Goal: Task Accomplishment & Management: Manage account settings

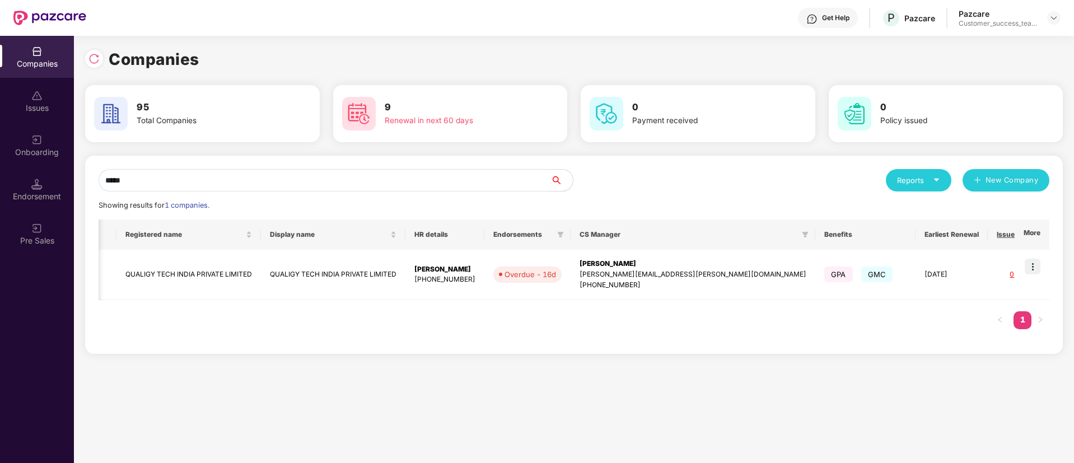
scroll to position [0, 65]
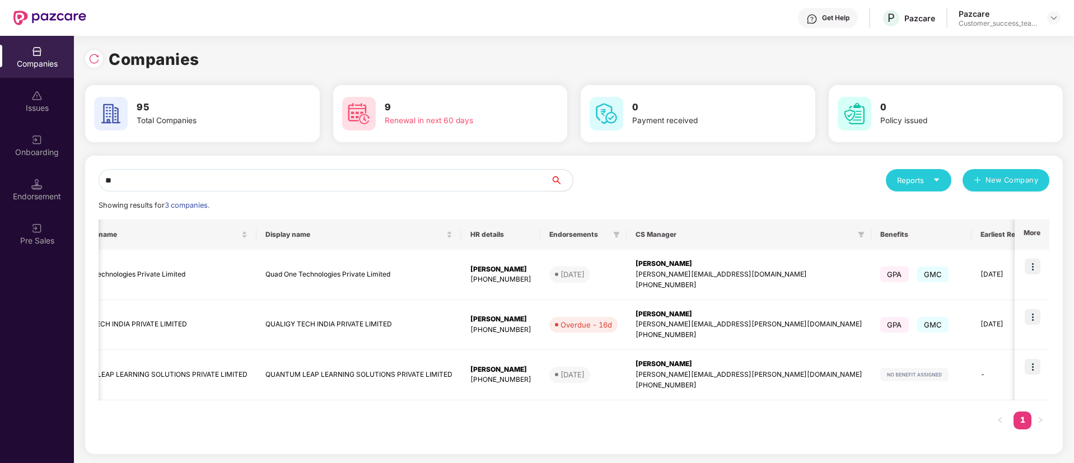
type input "*"
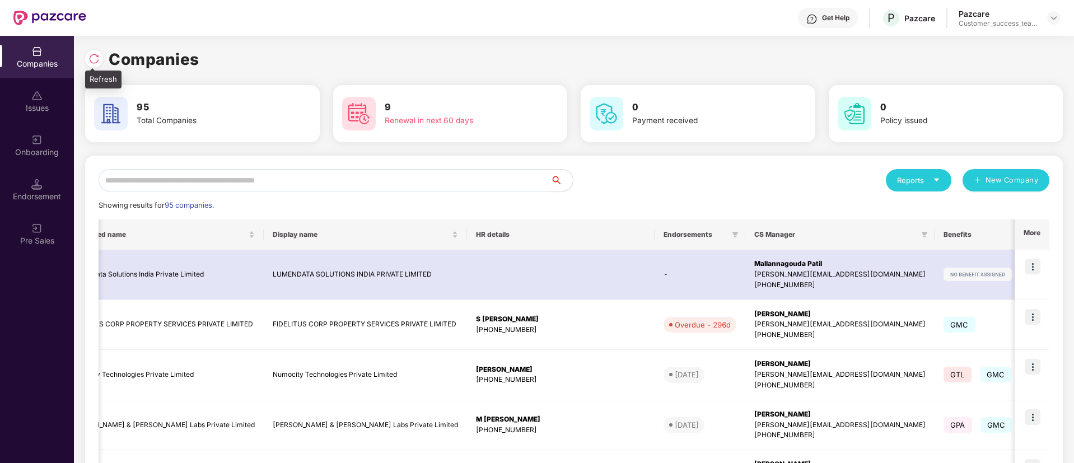
click at [96, 72] on div "Refresh" at bounding box center [103, 80] width 36 height 18
click at [96, 60] on img at bounding box center [93, 58] width 11 height 11
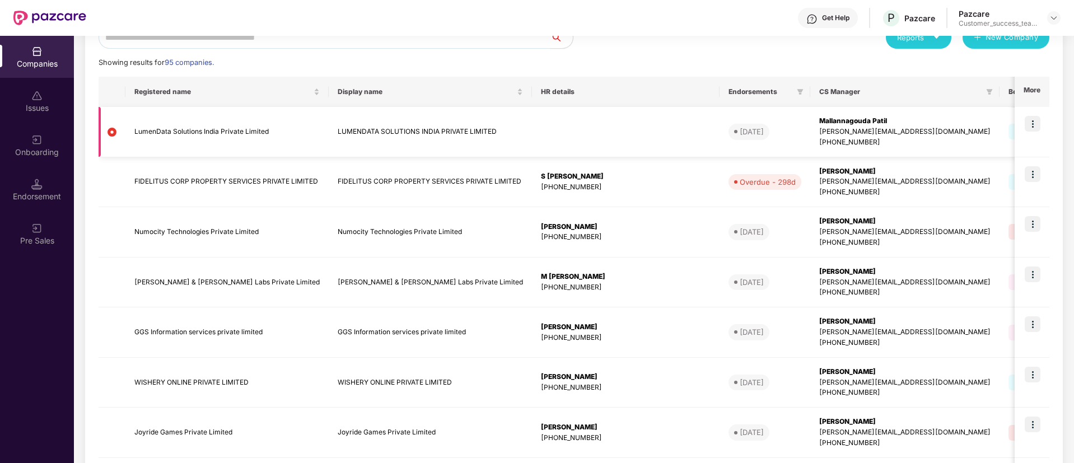
scroll to position [0, 0]
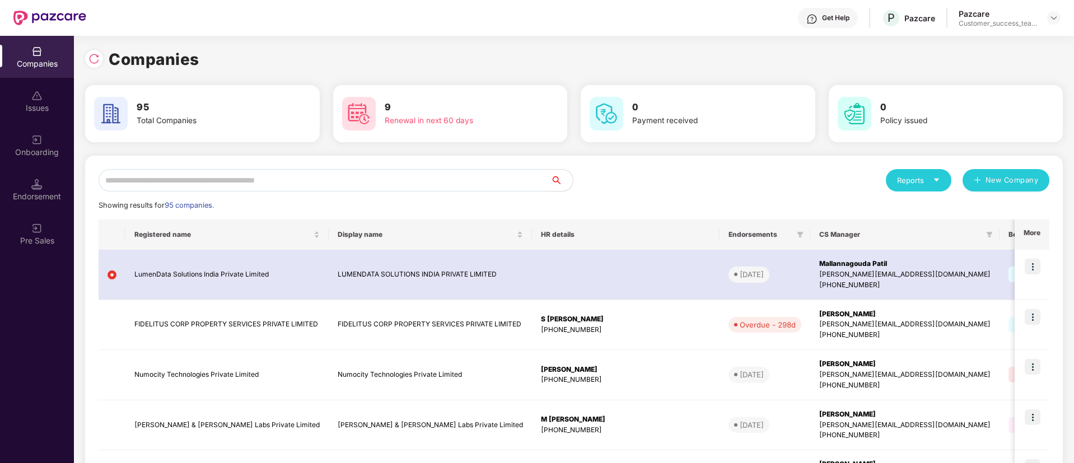
click at [212, 186] on input "text" at bounding box center [325, 180] width 452 height 22
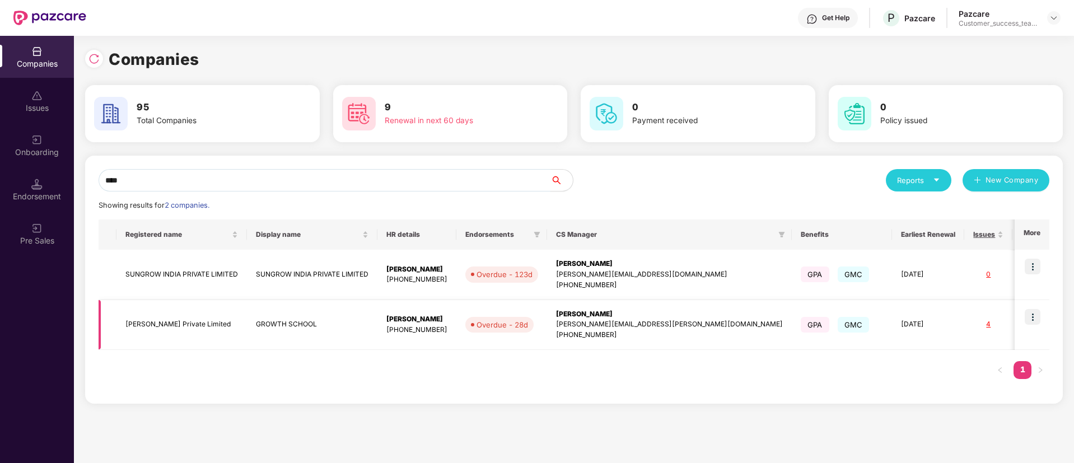
type input "****"
click at [1043, 314] on td at bounding box center [1032, 325] width 35 height 50
click at [1033, 310] on img at bounding box center [1033, 317] width 16 height 16
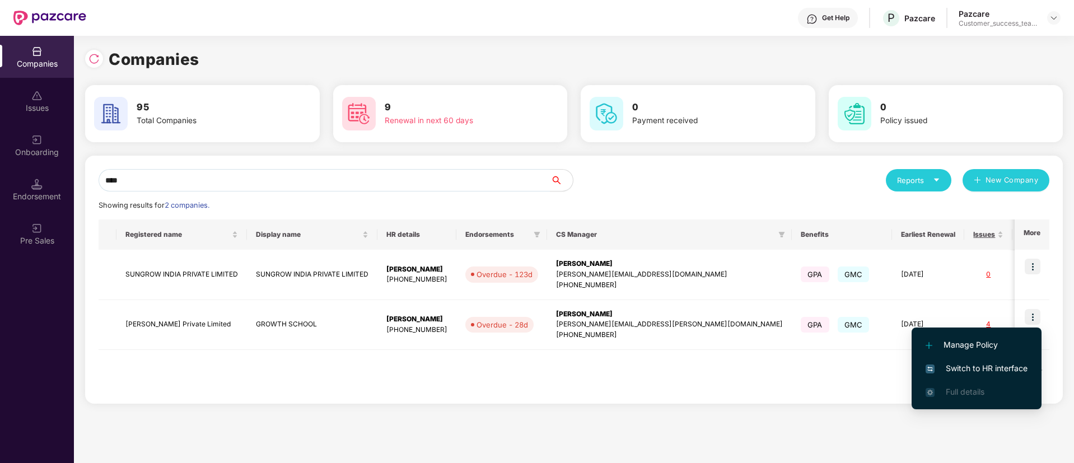
click at [976, 367] on span "Switch to HR interface" at bounding box center [977, 368] width 102 height 12
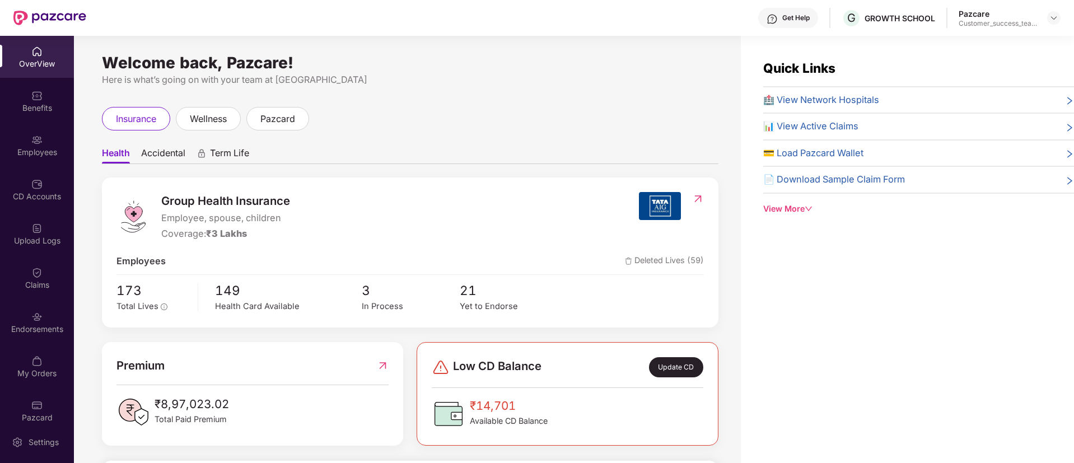
click at [60, 150] on div "Employees" at bounding box center [37, 152] width 74 height 11
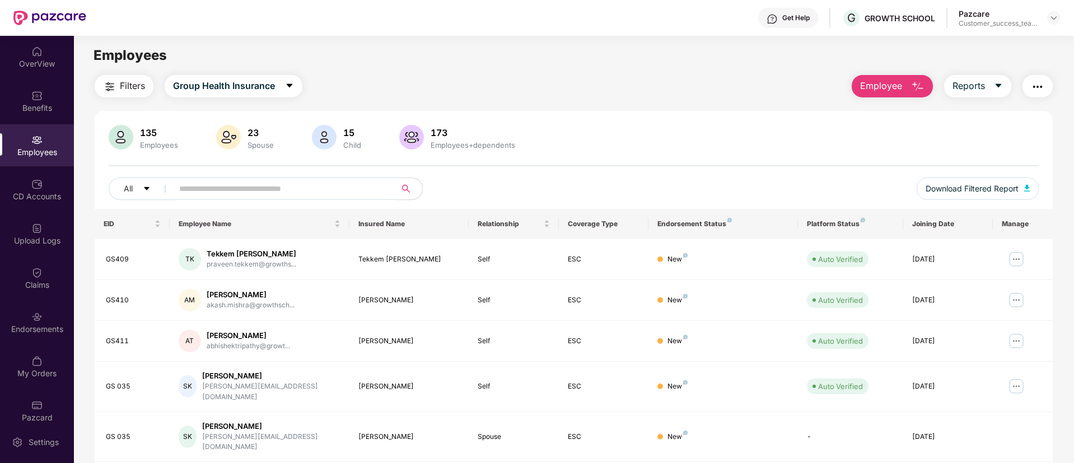
click at [302, 185] on input "text" at bounding box center [279, 188] width 201 height 17
paste input "**********"
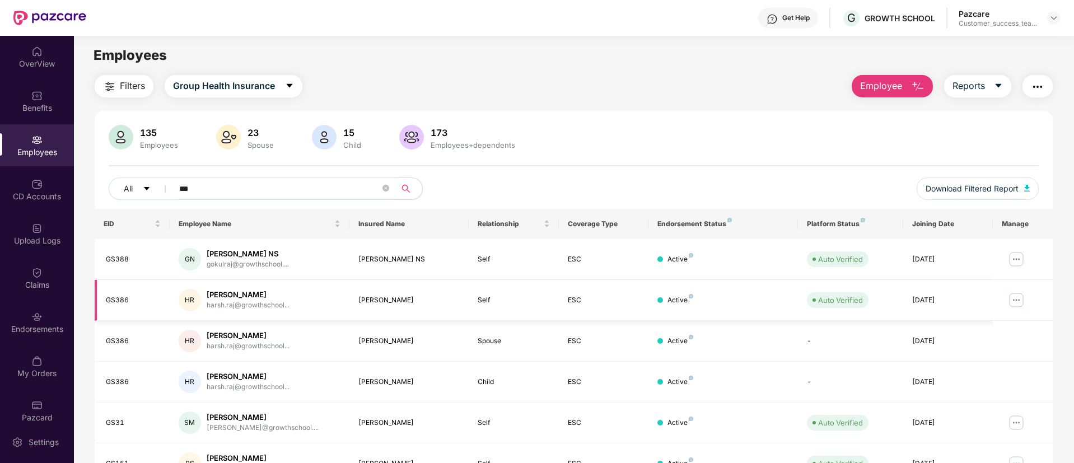
scroll to position [143, 0]
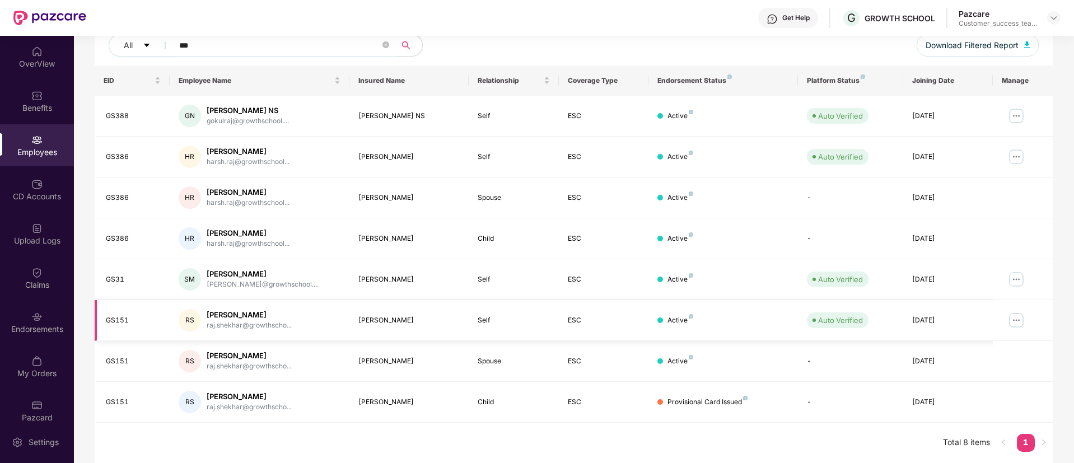
type input "***"
click at [1012, 317] on img at bounding box center [1016, 320] width 18 height 18
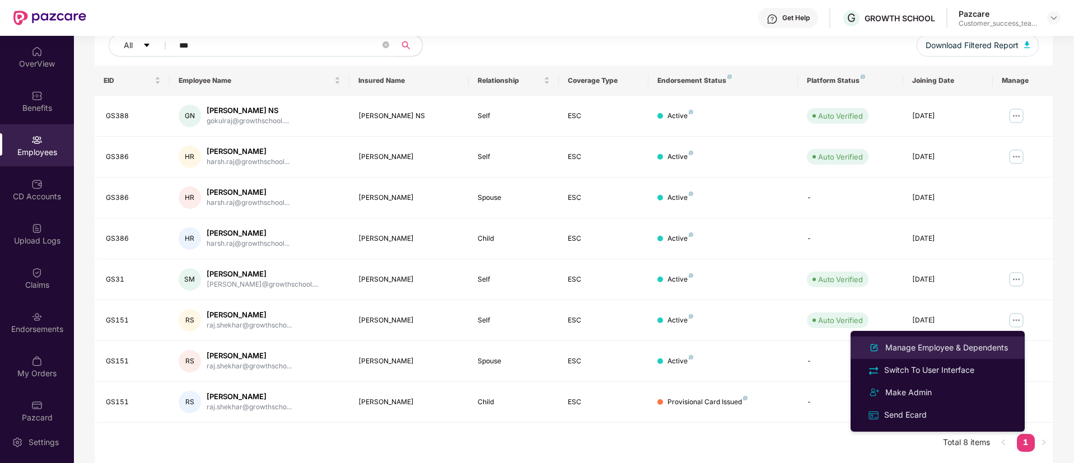
click at [935, 347] on div "Manage Employee & Dependents" at bounding box center [946, 348] width 127 height 12
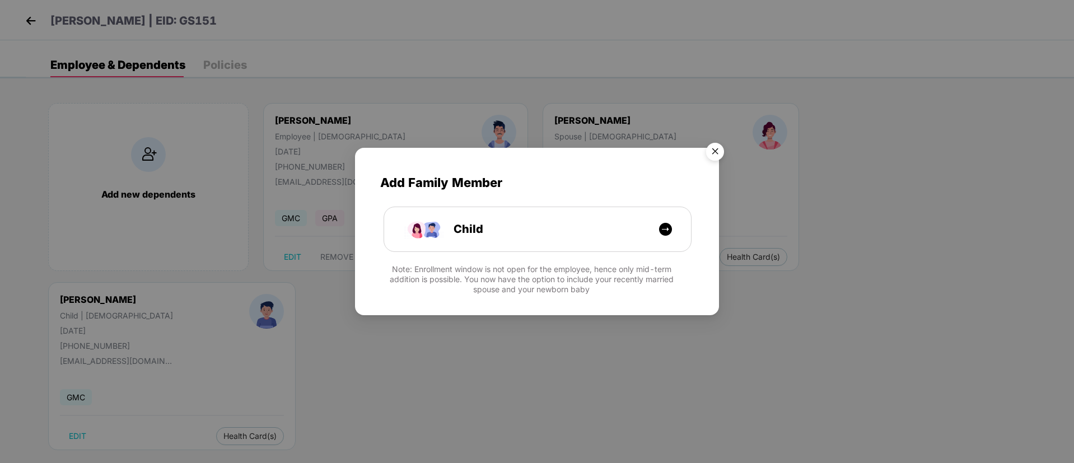
click at [717, 152] on img "Close" at bounding box center [714, 153] width 31 height 31
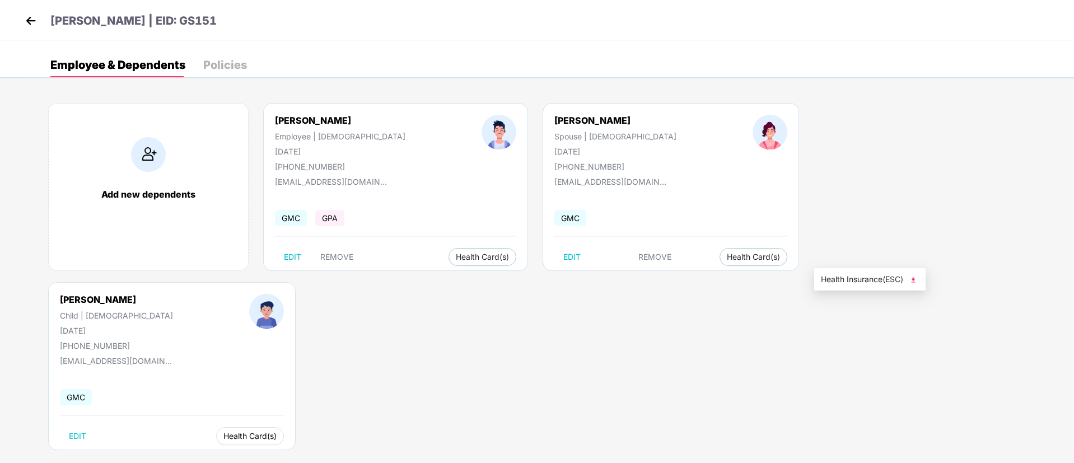
click at [277, 433] on span "Health Card(s)" at bounding box center [249, 436] width 53 height 6
click at [846, 284] on span "Health Insurance(ESC)" at bounding box center [870, 279] width 98 height 12
click at [277, 433] on span "Health Card(s)" at bounding box center [249, 436] width 53 height 6
click at [837, 278] on span "Health Insurance(ESC)" at bounding box center [870, 279] width 98 height 12
drag, startPoint x: 167, startPoint y: 17, endPoint x: 196, endPoint y: 31, distance: 32.3
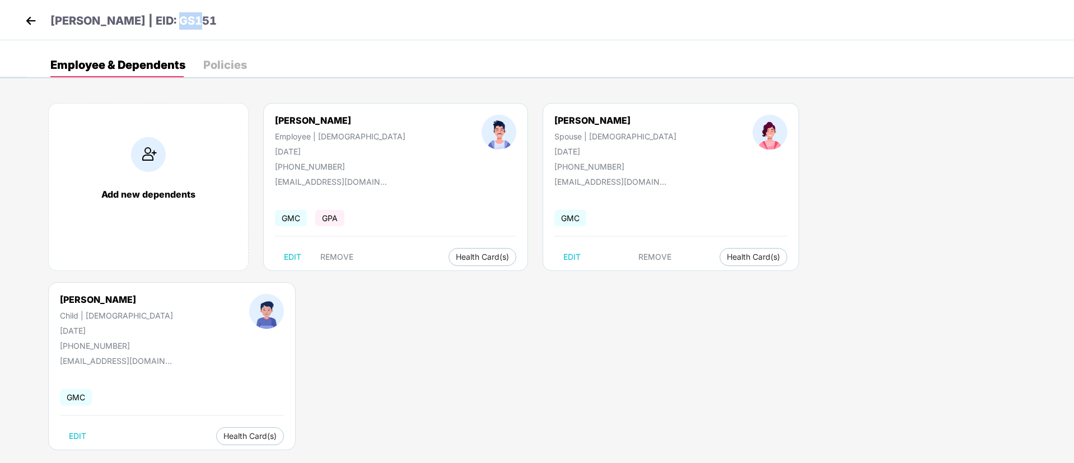
click at [196, 31] on div "[PERSON_NAME] | EID: GS151" at bounding box center [537, 20] width 1074 height 40
copy p "151"
click at [95, 427] on button "EDIT" at bounding box center [77, 436] width 35 height 18
select select "*****"
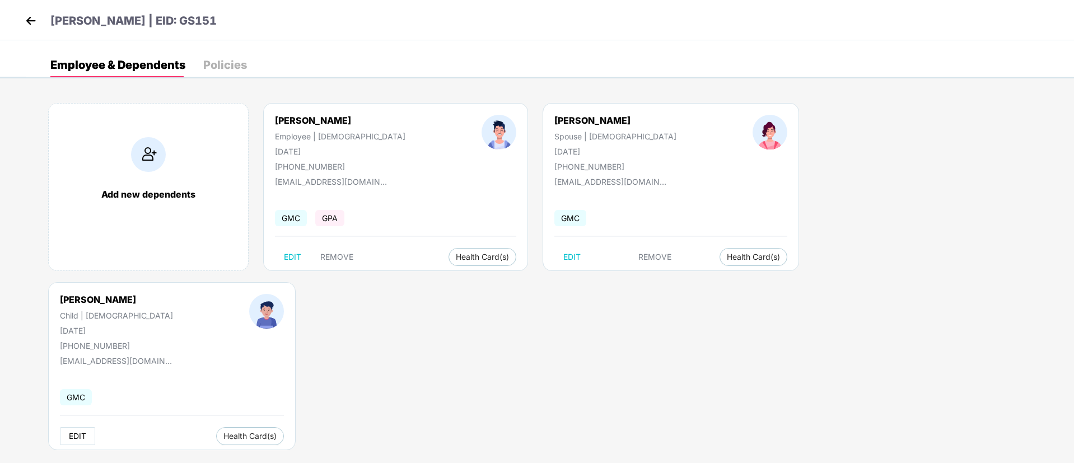
select select "****"
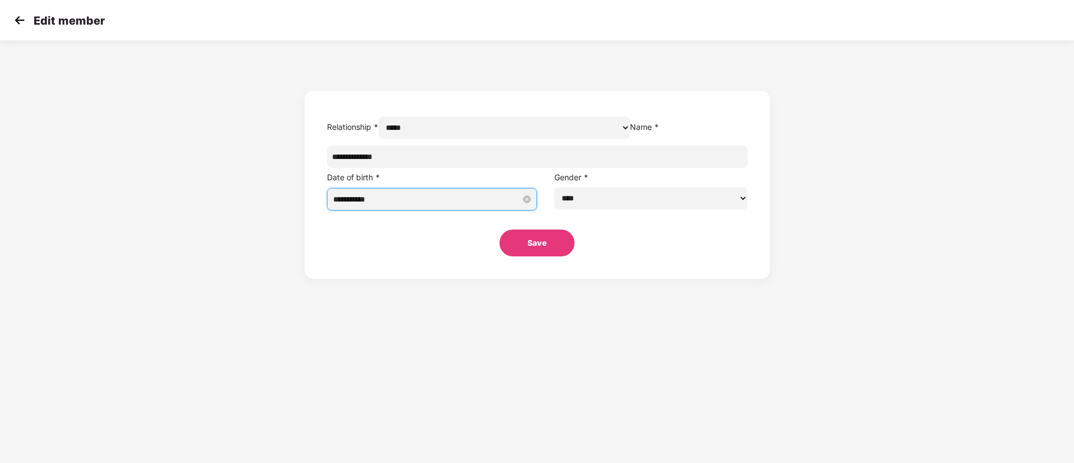
click at [516, 205] on input "**********" at bounding box center [427, 199] width 188 height 12
click at [432, 247] on span "button" at bounding box center [435, 249] width 6 height 6
click at [544, 251] on span "button" at bounding box center [544, 249] width 6 height 6
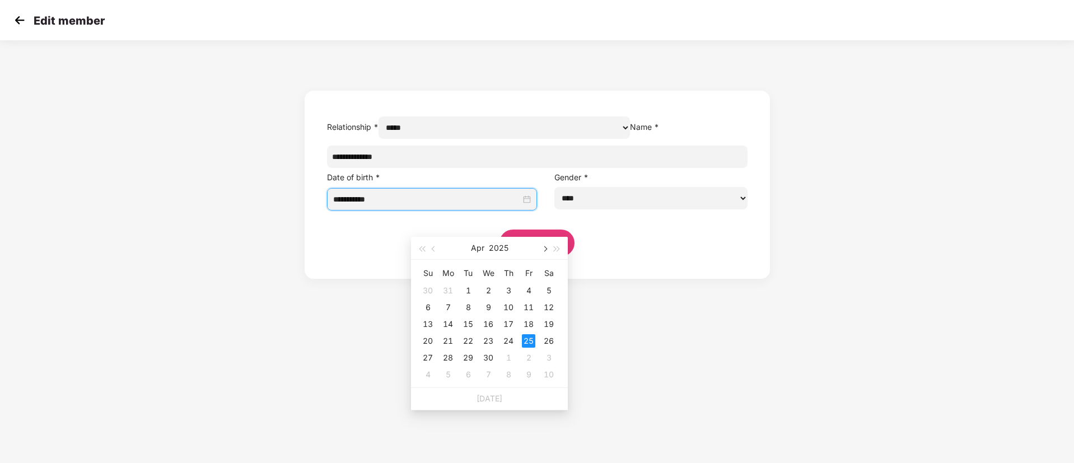
click at [544, 251] on span "button" at bounding box center [544, 249] width 6 height 6
type input "**********"
click at [527, 338] on div "27" at bounding box center [528, 340] width 13 height 13
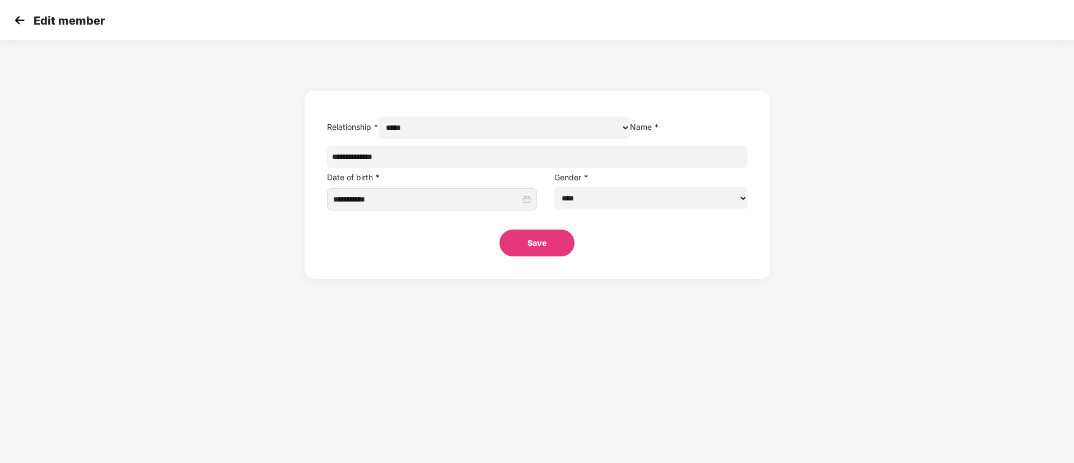
click at [524, 256] on button "Save" at bounding box center [536, 243] width 75 height 27
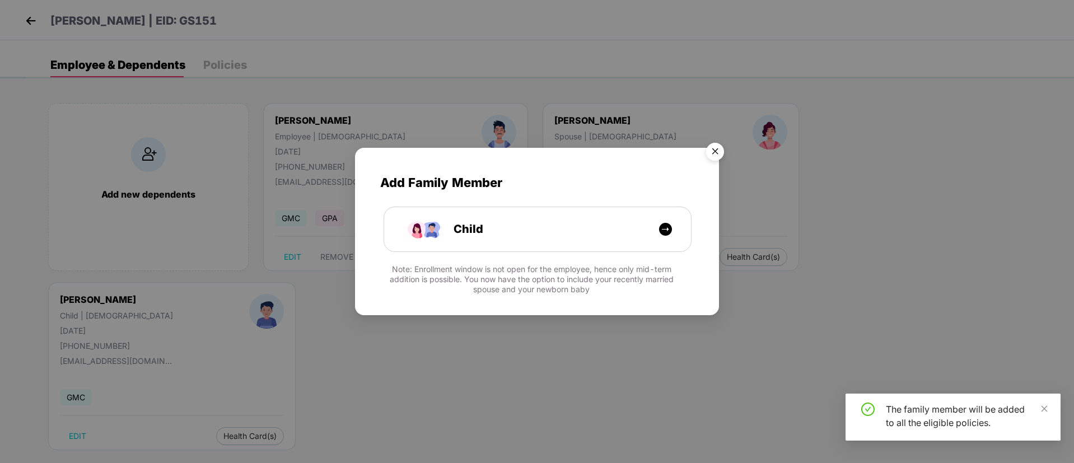
click at [717, 144] on img "Close" at bounding box center [714, 153] width 31 height 31
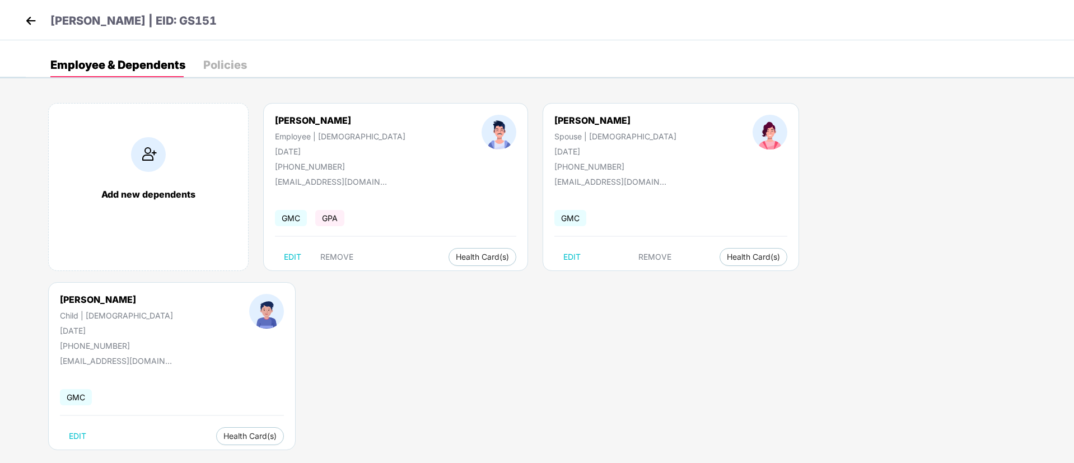
click at [29, 18] on img at bounding box center [30, 20] width 17 height 17
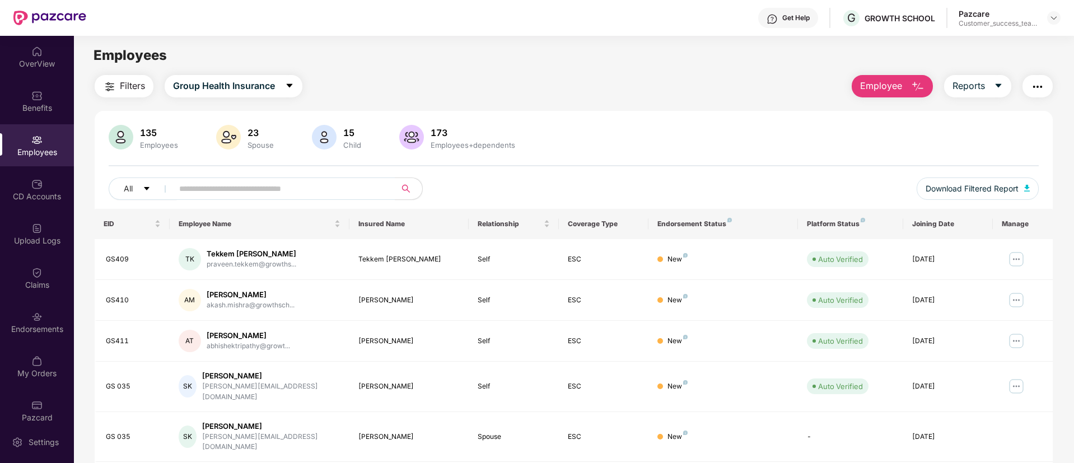
click at [1040, 91] on img "button" at bounding box center [1037, 86] width 13 height 13
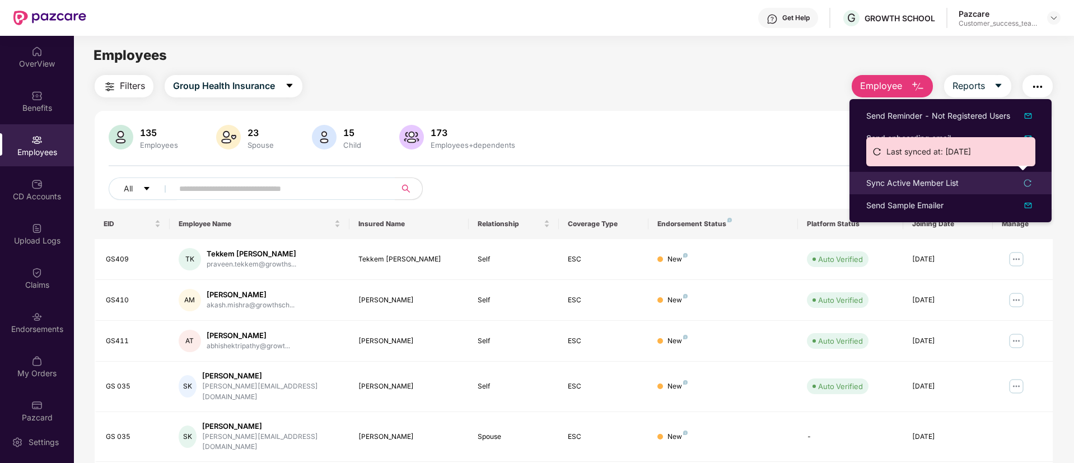
click at [924, 184] on div "Sync Active Member List" at bounding box center [912, 183] width 92 height 12
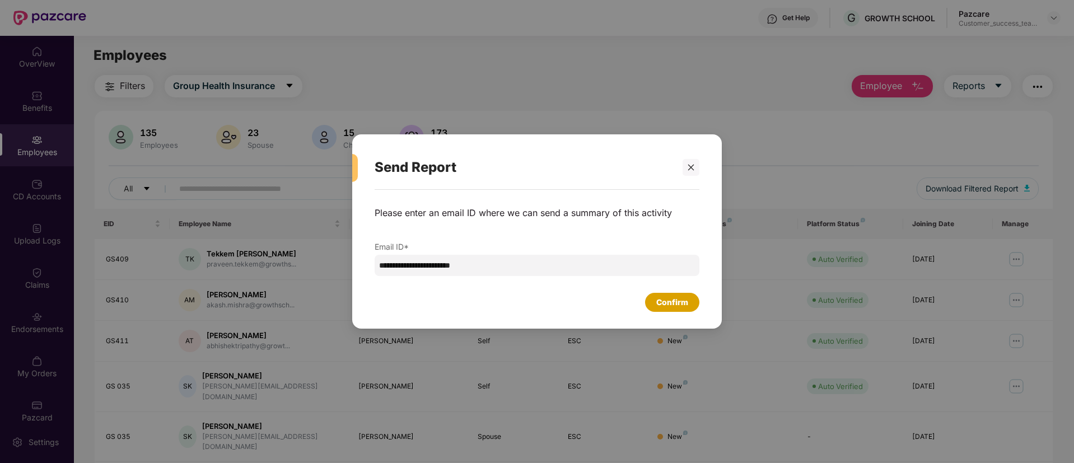
click at [666, 298] on div "Confirm" at bounding box center [672, 302] width 32 height 12
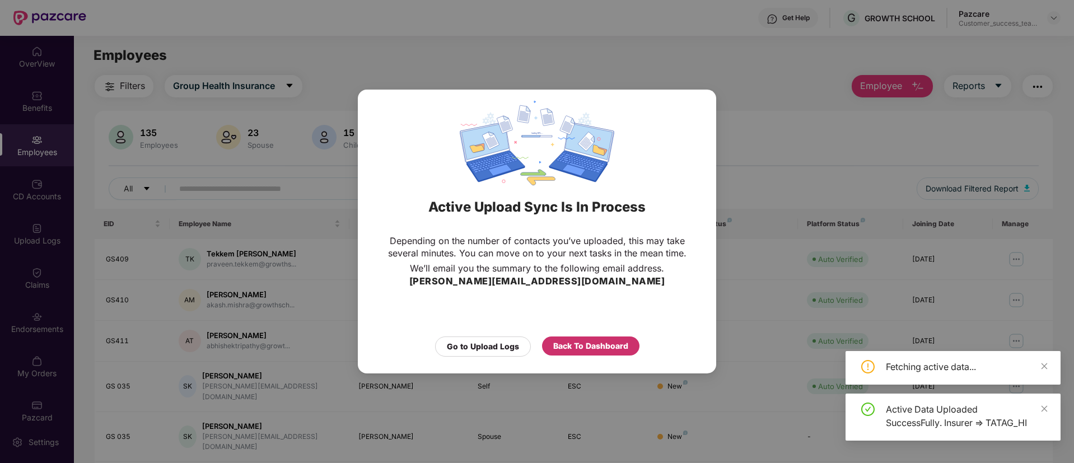
click at [562, 338] on div "Back To Dashboard" at bounding box center [590, 346] width 97 height 19
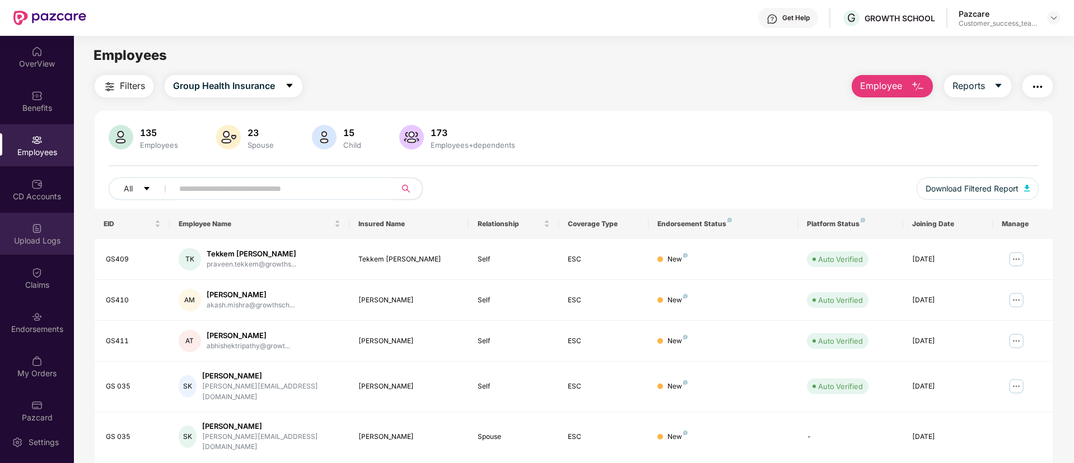
click at [38, 233] on img at bounding box center [36, 228] width 11 height 11
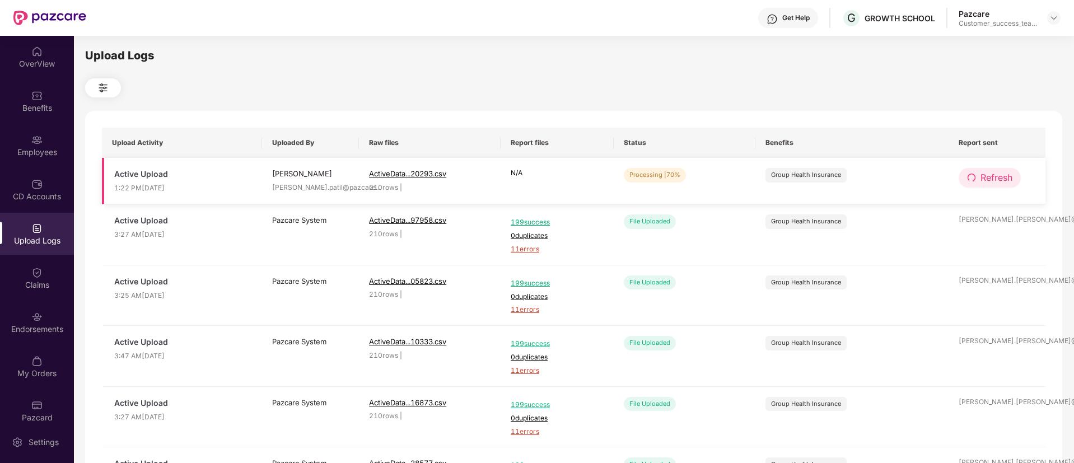
click at [997, 185] on button "Refresh" at bounding box center [990, 178] width 62 height 20
click at [1011, 180] on span "Refresh" at bounding box center [996, 178] width 32 height 14
click at [1011, 180] on span "Refresh" at bounding box center [997, 178] width 32 height 14
click at [1007, 176] on span "Refresh" at bounding box center [996, 178] width 32 height 14
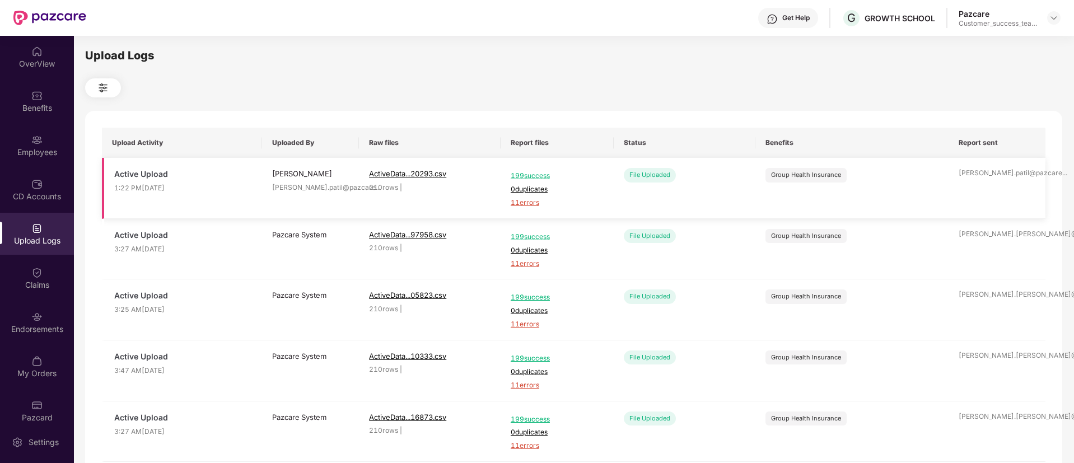
click at [529, 203] on span "11 errors" at bounding box center [557, 203] width 93 height 11
